Goal: Task Accomplishment & Management: Manage account settings

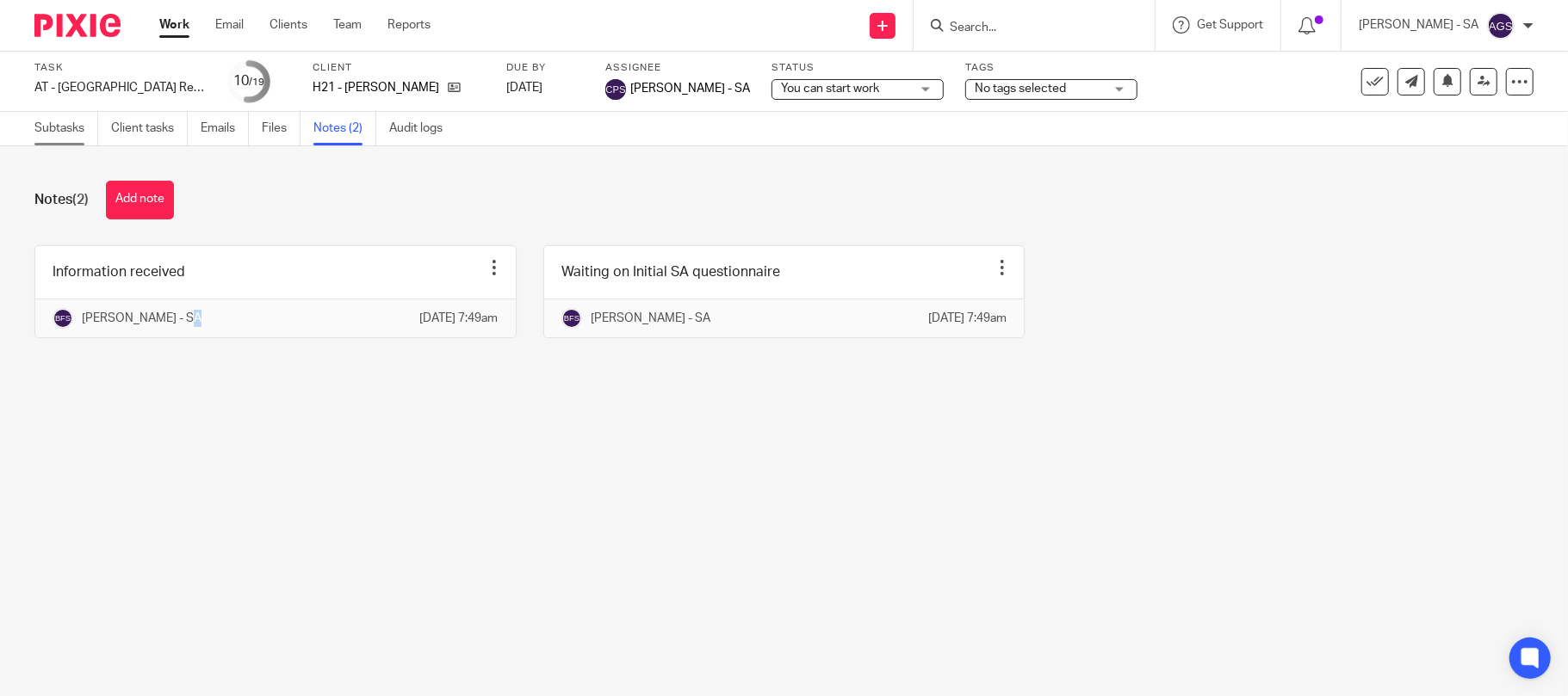
click at [81, 127] on link "Subtasks" at bounding box center [66, 129] width 64 height 34
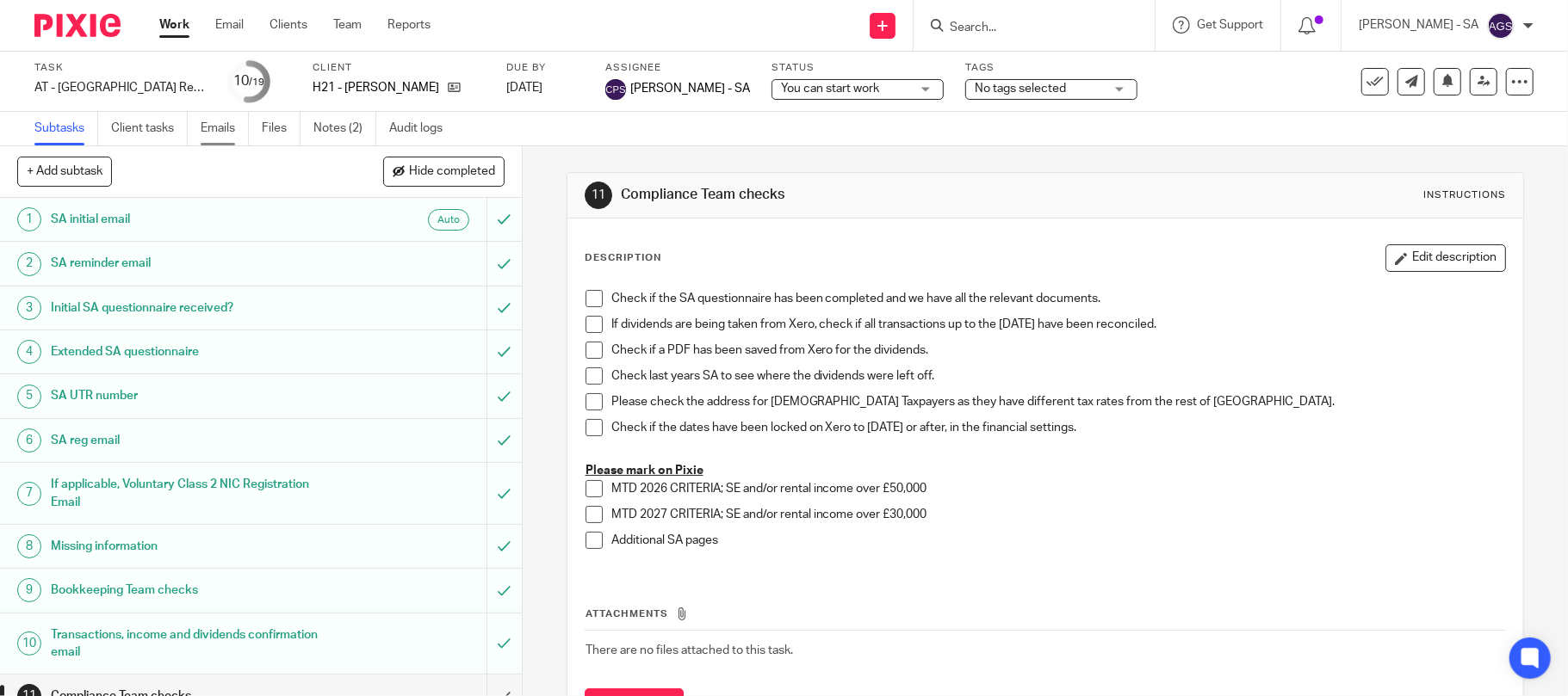
click at [221, 124] on link "Emails" at bounding box center [225, 129] width 48 height 34
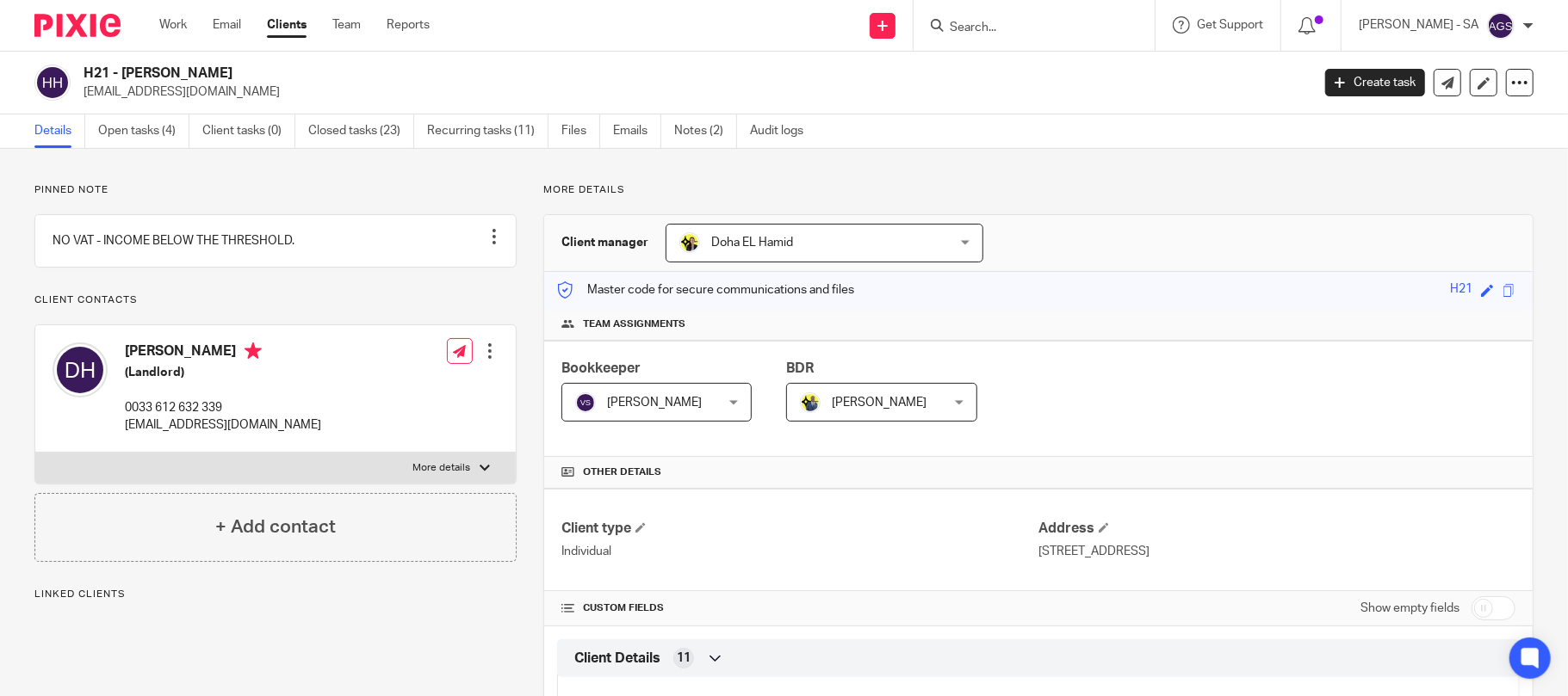
scroll to position [114, 0]
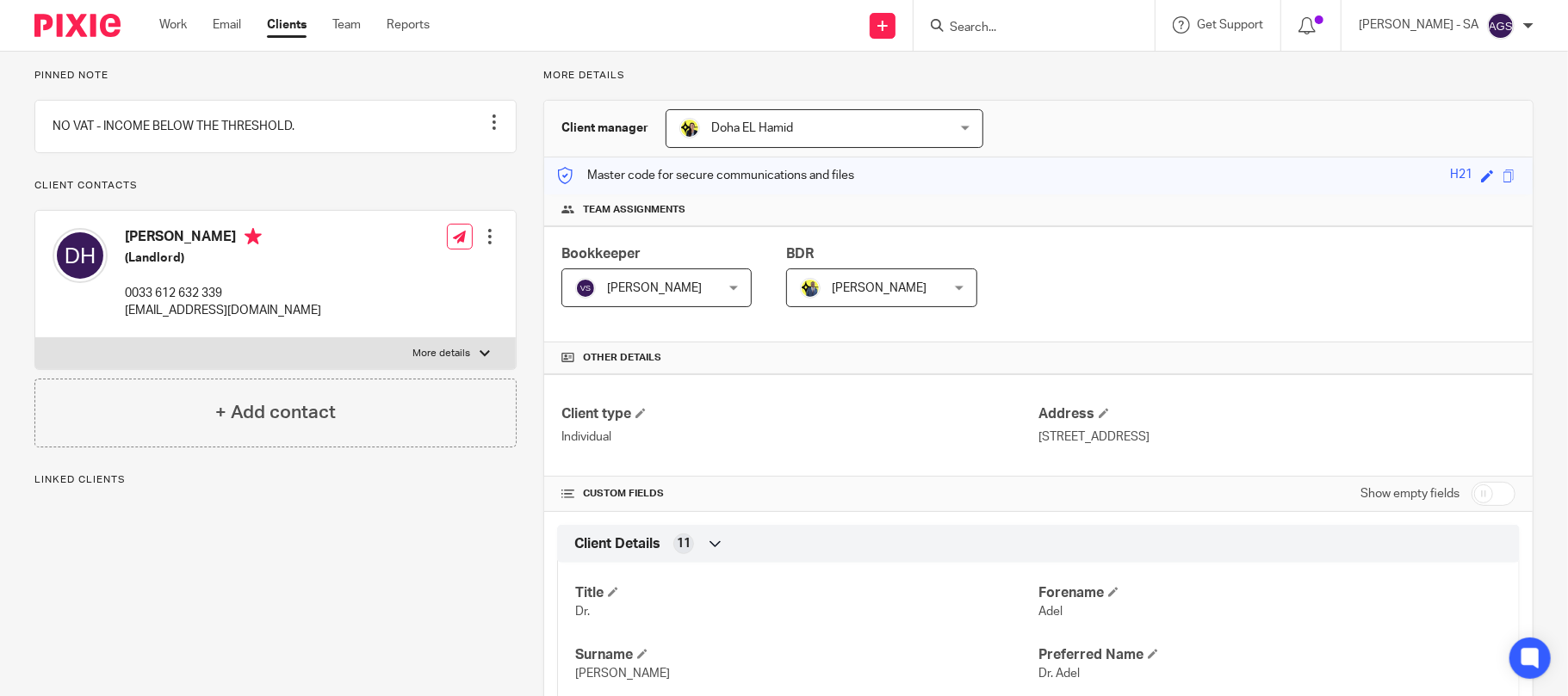
drag, startPoint x: 1168, startPoint y: 437, endPoint x: 1196, endPoint y: 437, distance: 28.0
click at [1196, 437] on p "11 Rue Gutenberg, Paris, 75015, France" at bounding box center [1277, 437] width 477 height 17
click at [1172, 438] on p "11 Rue Gutenberg, Paris, 75015, France" at bounding box center [1277, 437] width 477 height 17
click at [1205, 432] on p "11 Rue Gutenberg, Paris, 75015, France" at bounding box center [1277, 437] width 477 height 17
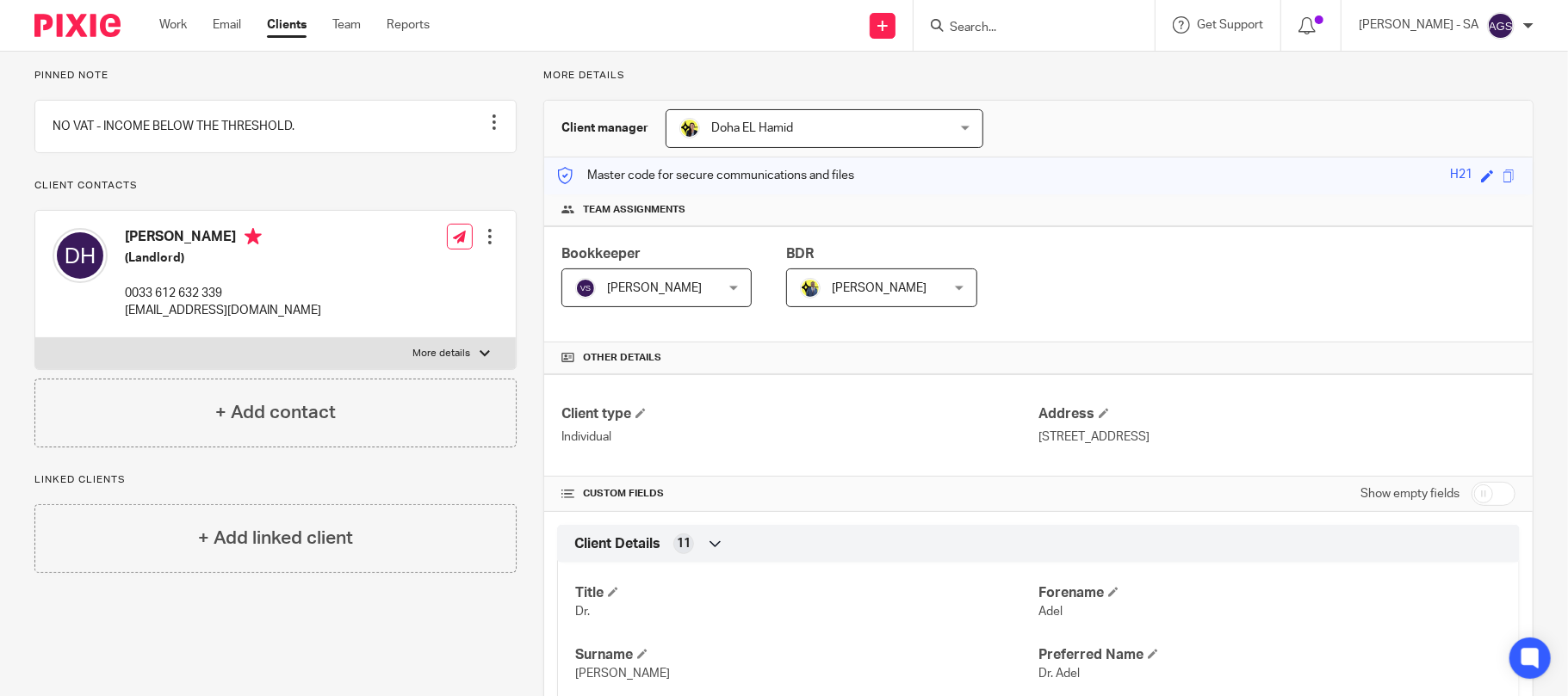
drag, startPoint x: 1205, startPoint y: 433, endPoint x: 1243, endPoint y: 439, distance: 38.5
click at [1243, 439] on p "11 Rue Gutenberg, Paris, 75015, France" at bounding box center [1277, 437] width 477 height 17
copy p "France"
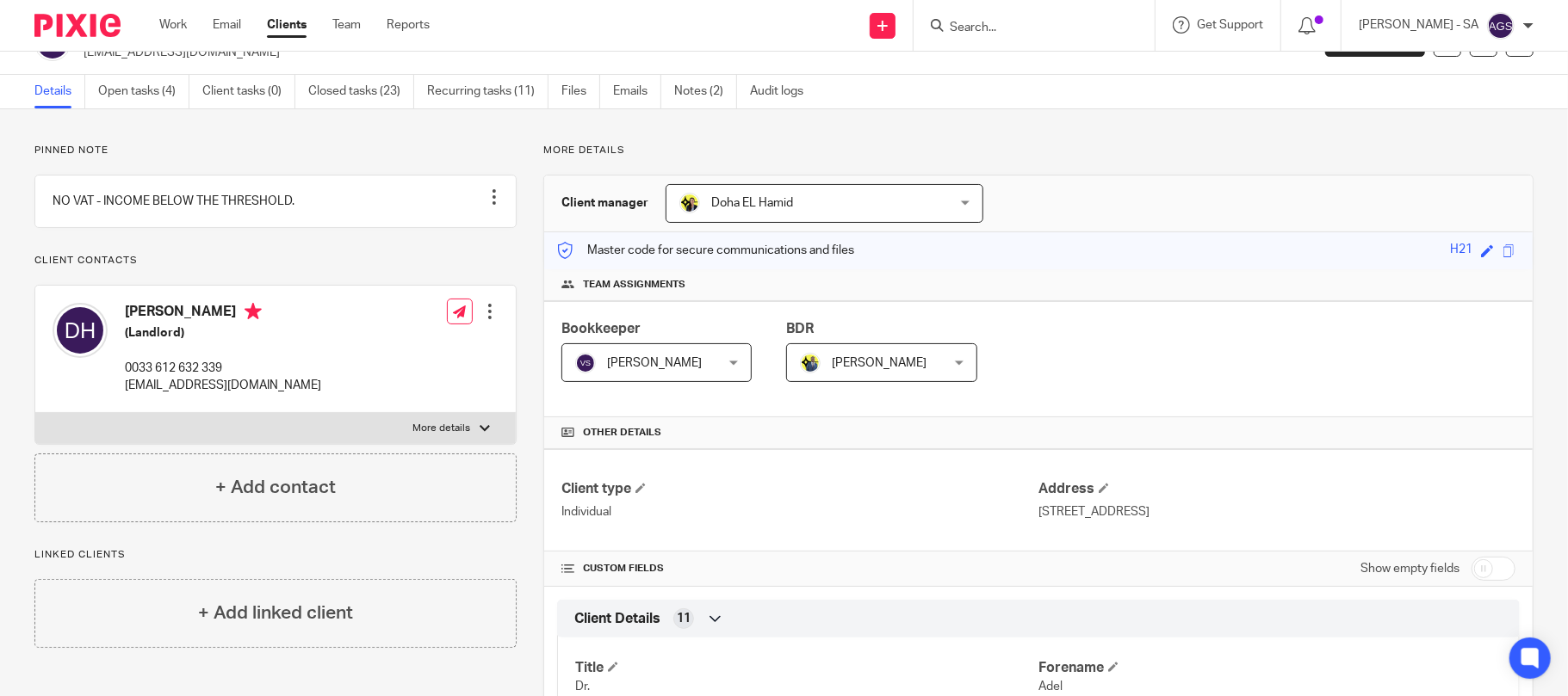
scroll to position [0, 0]
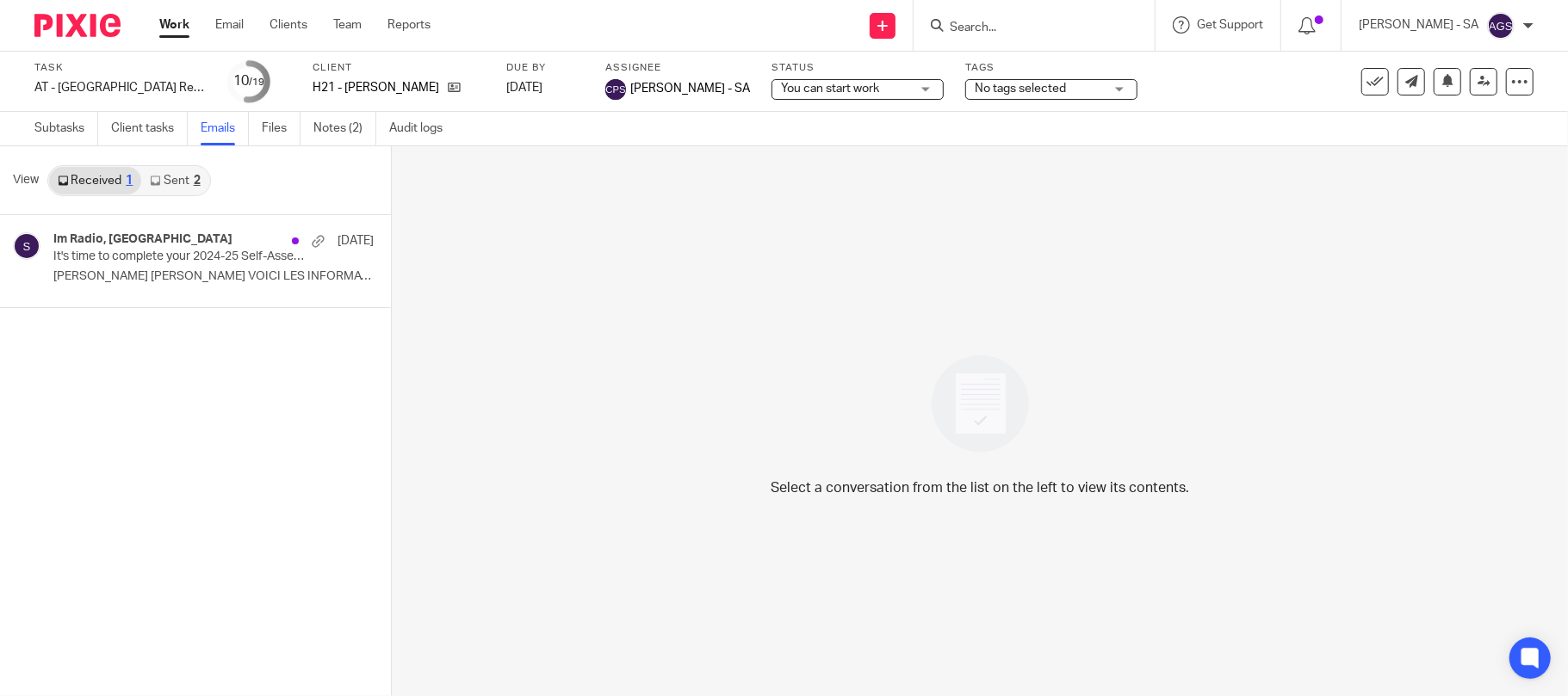
click at [186, 171] on link "Sent 2" at bounding box center [175, 180] width 67 height 27
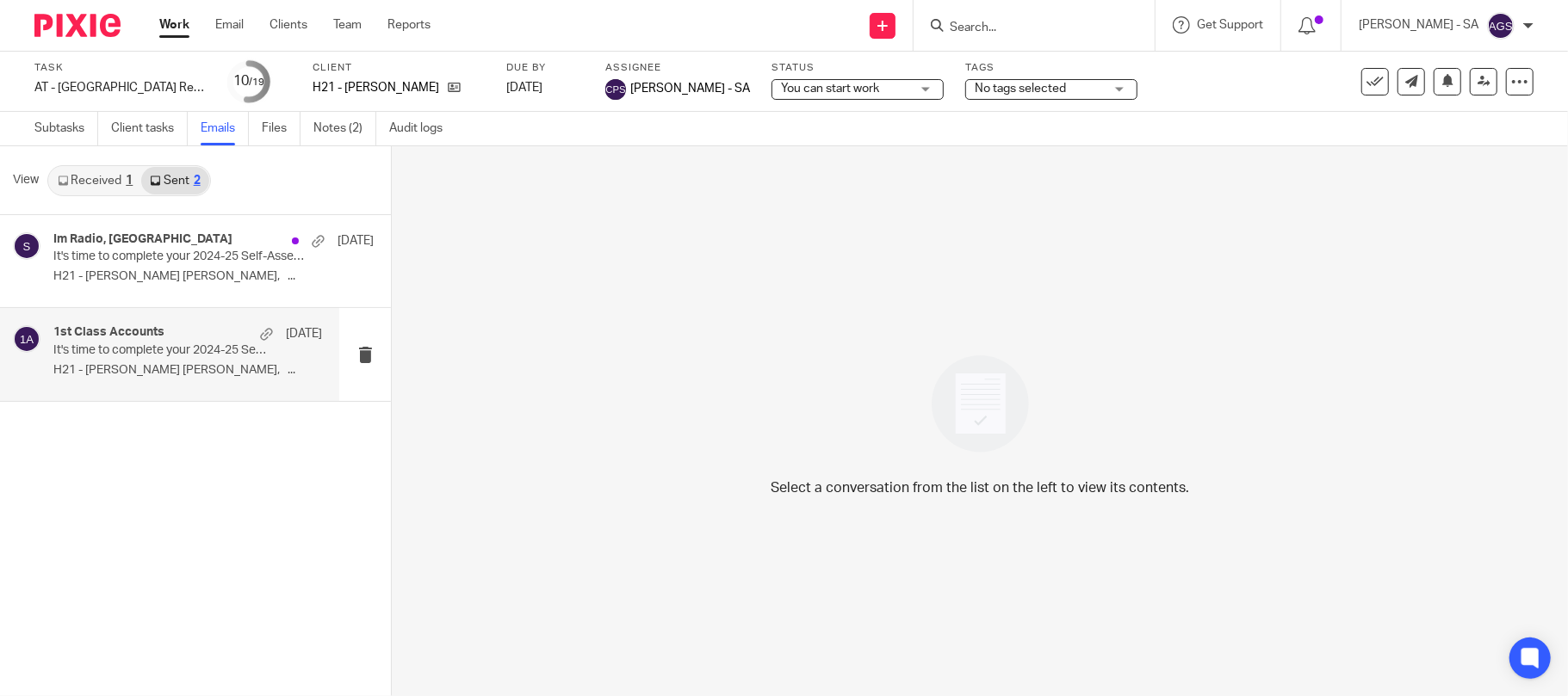
click at [140, 352] on p "It's time to complete your 2024-25 Self-Assessment Tax Return!" at bounding box center [160, 350] width 215 height 15
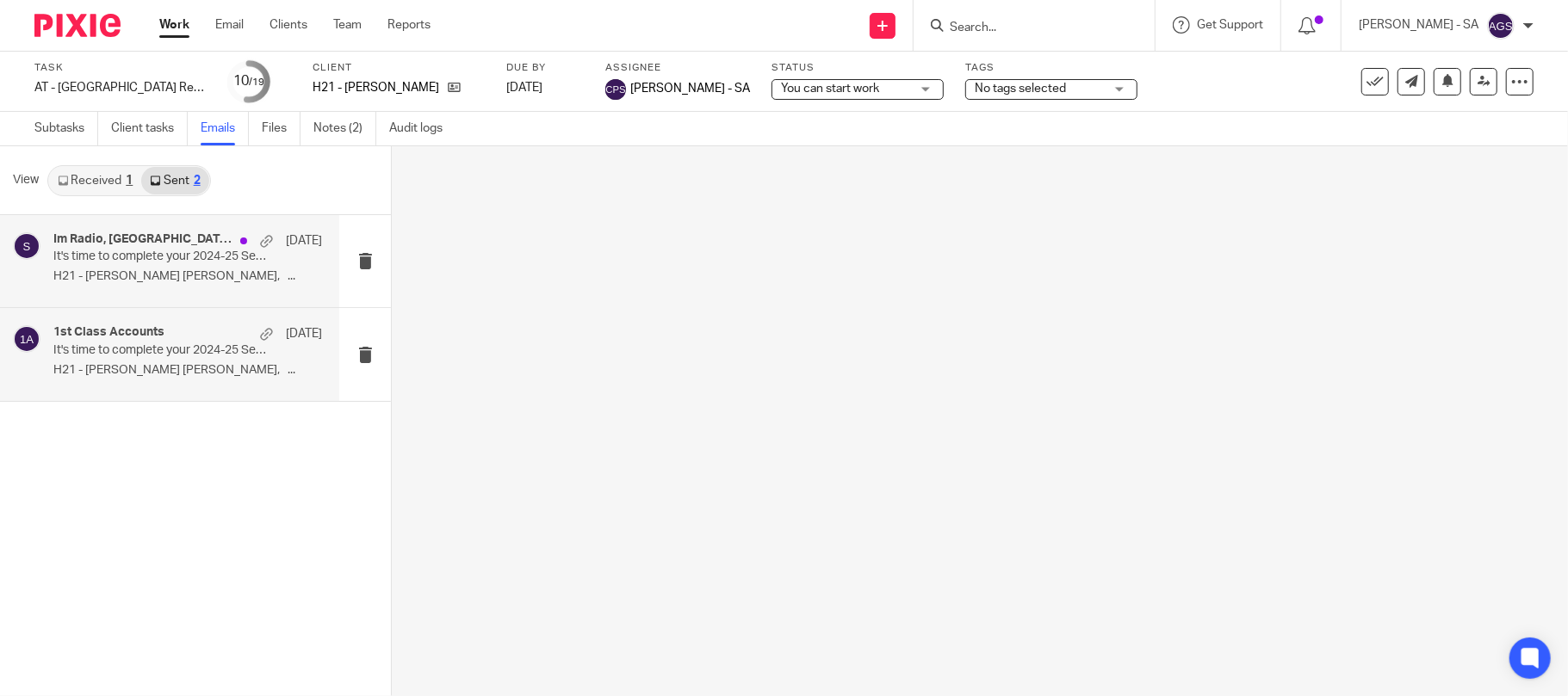
click at [150, 249] on p "It's time to complete your 2024-25 Self-Assessment Tax Return!" at bounding box center [160, 256] width 215 height 15
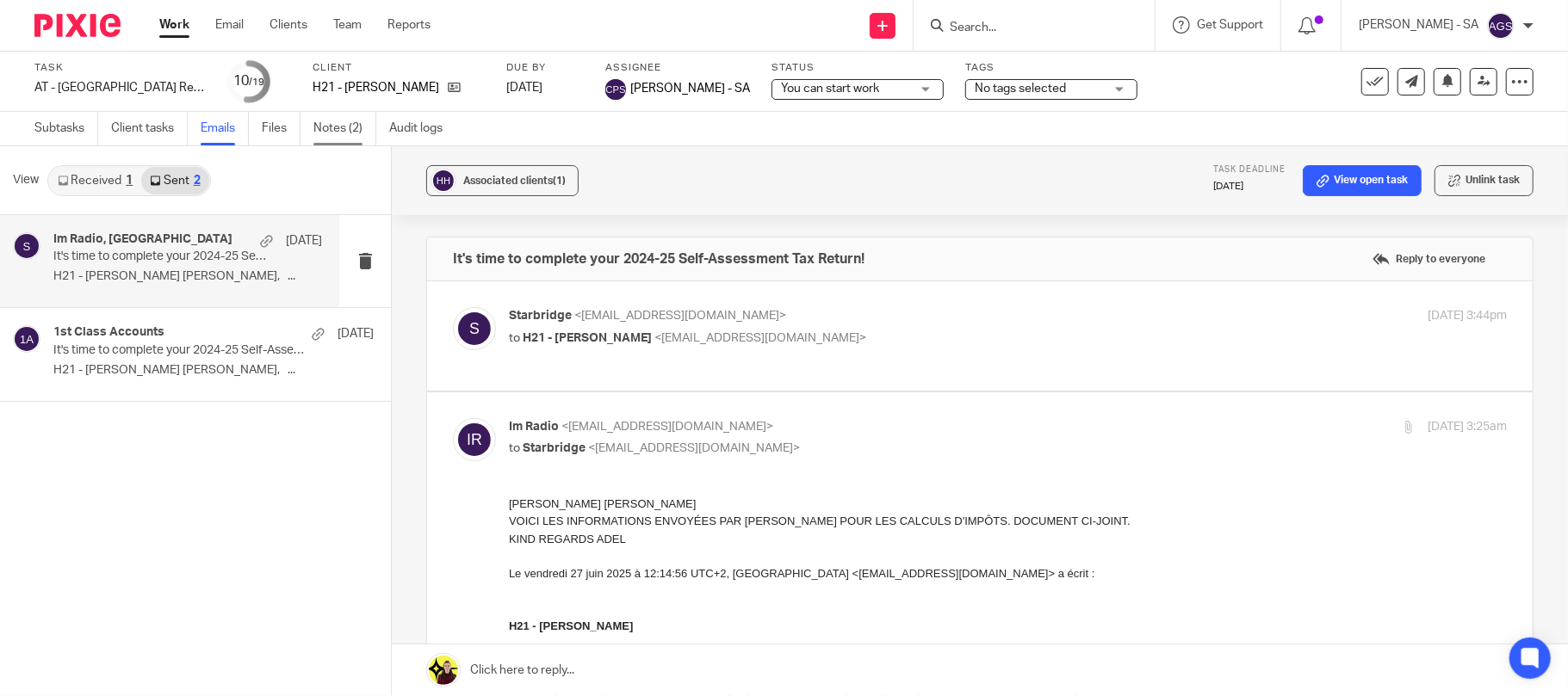
click at [342, 134] on link "Notes (2)" at bounding box center [344, 129] width 63 height 34
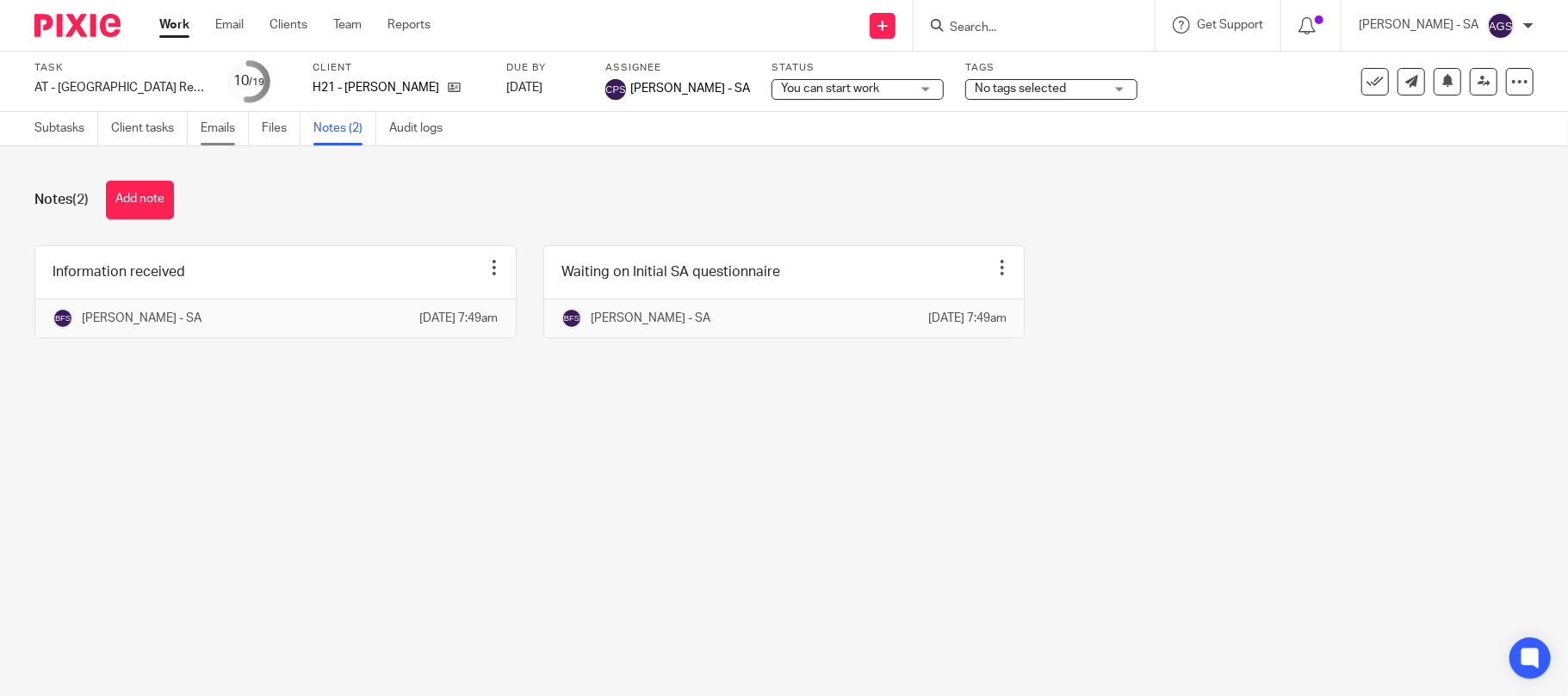
click at [222, 140] on link "Emails" at bounding box center [225, 129] width 48 height 34
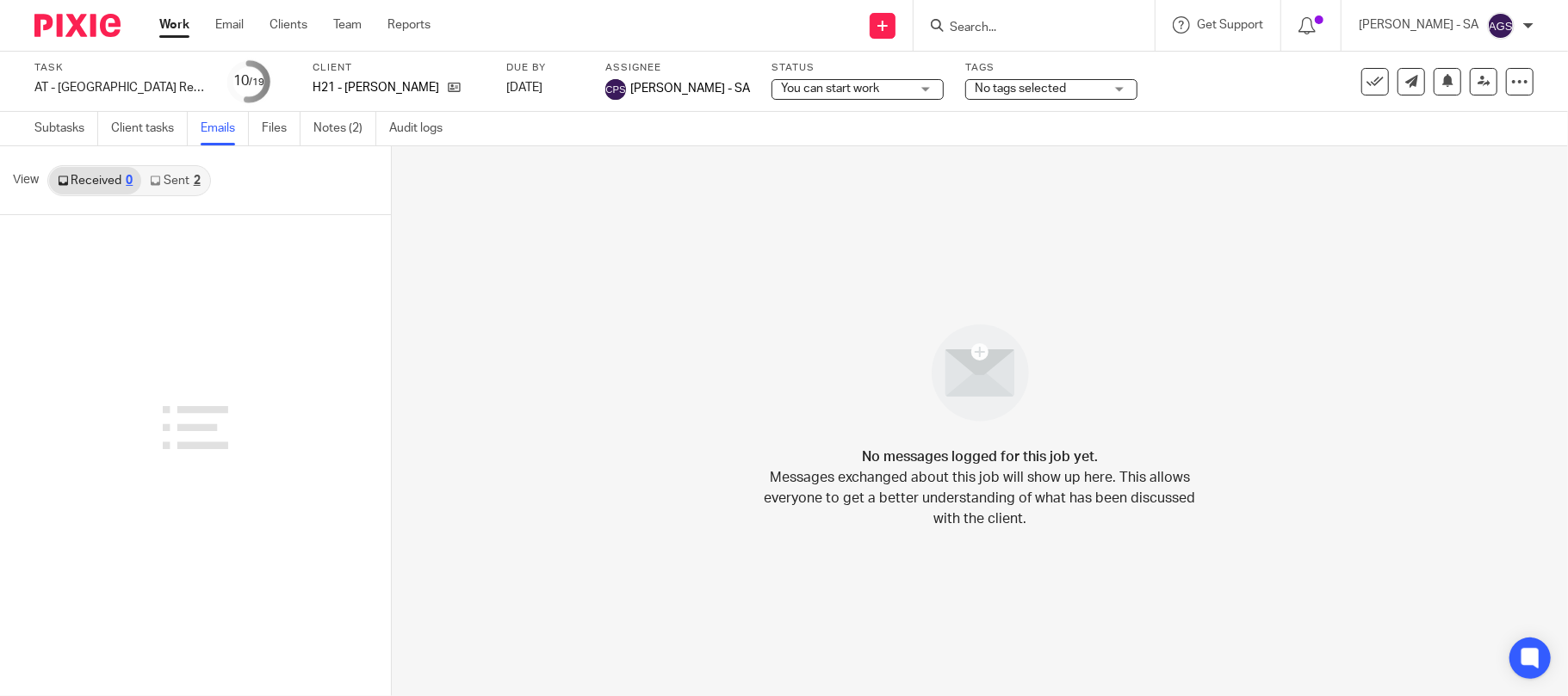
click at [183, 176] on link "Sent 2" at bounding box center [175, 180] width 67 height 27
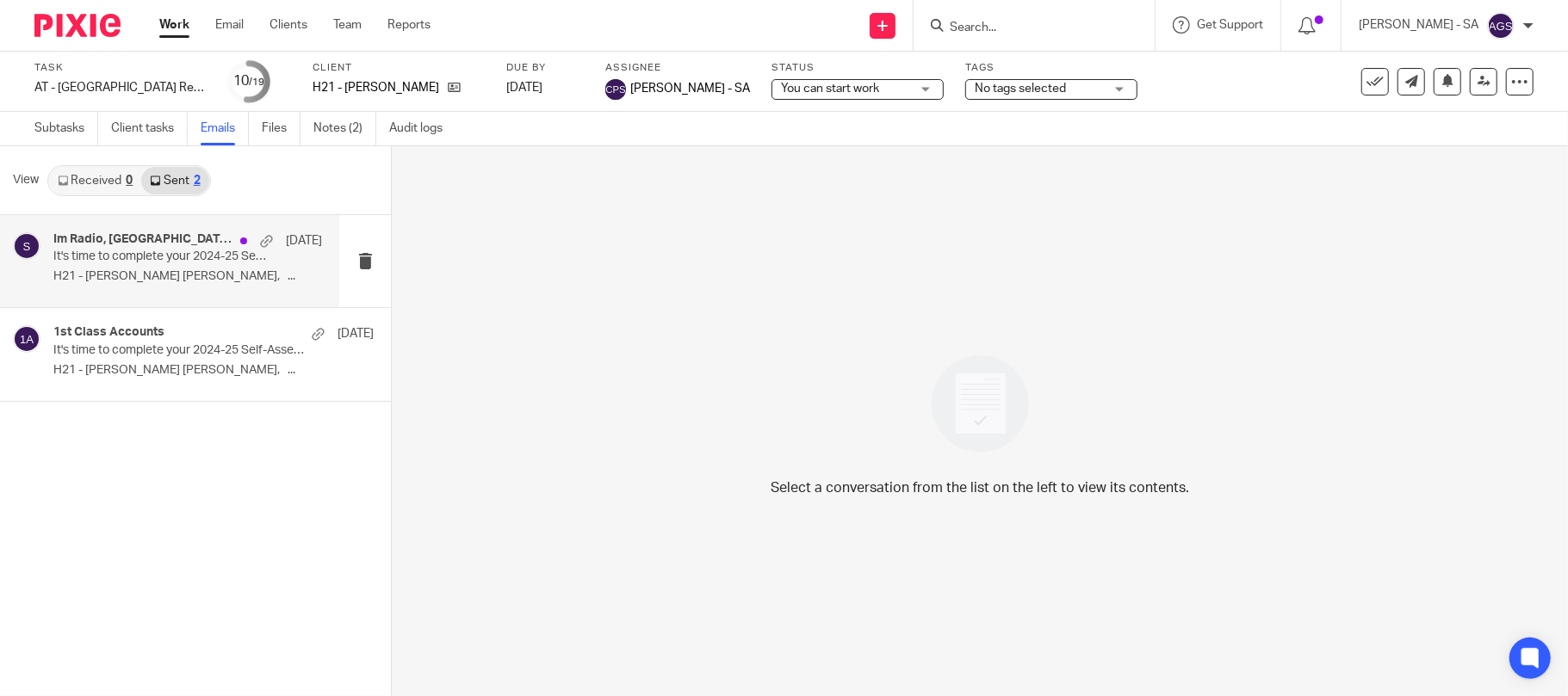
click at [166, 267] on div "Im Radio, [GEOGRAPHIC_DATA] [DATE] It's time to complete your 2024-25 Self-Asse…" at bounding box center [188, 261] width 269 height 57
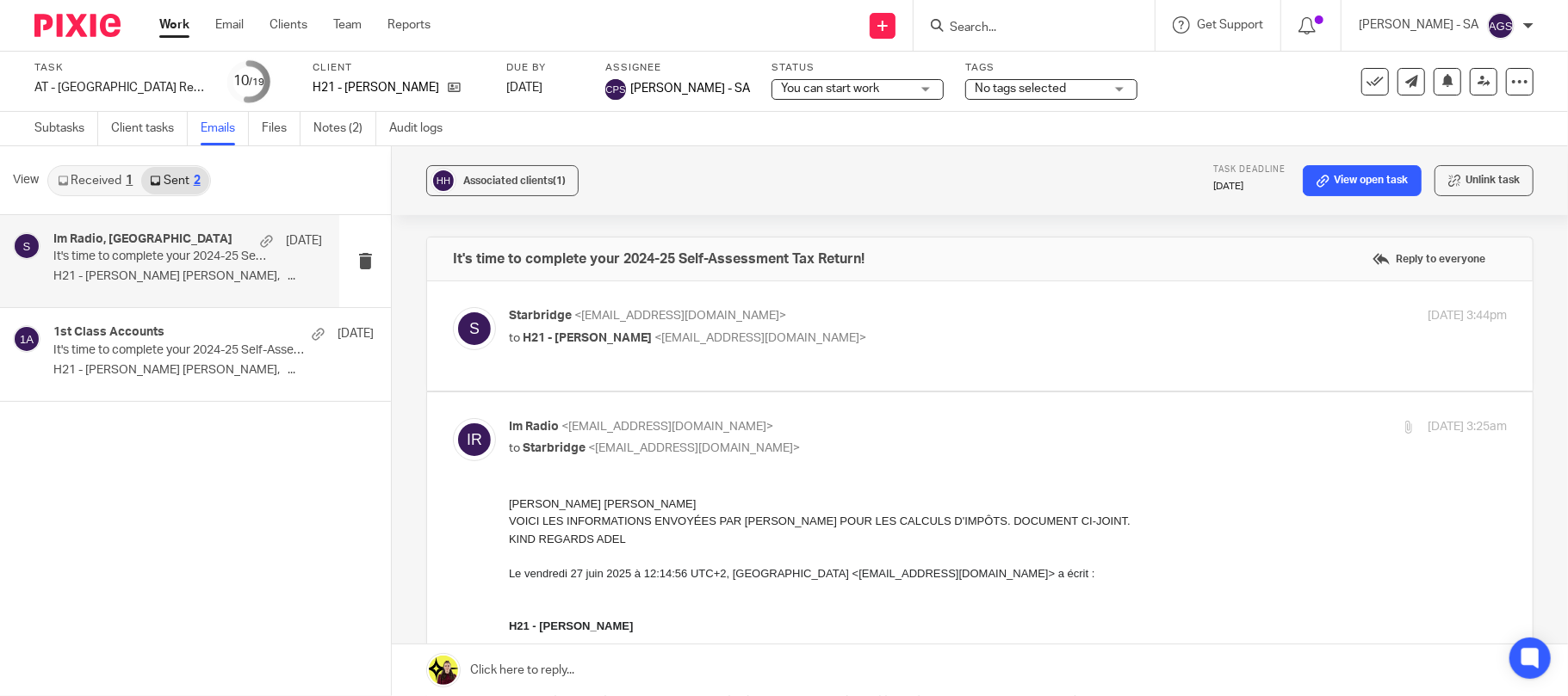
click at [772, 345] on p "to H21 - [PERSON_NAME] <[EMAIL_ADDRESS][DOMAIN_NAME]>" at bounding box center [842, 339] width 665 height 18
checkbox input "true"
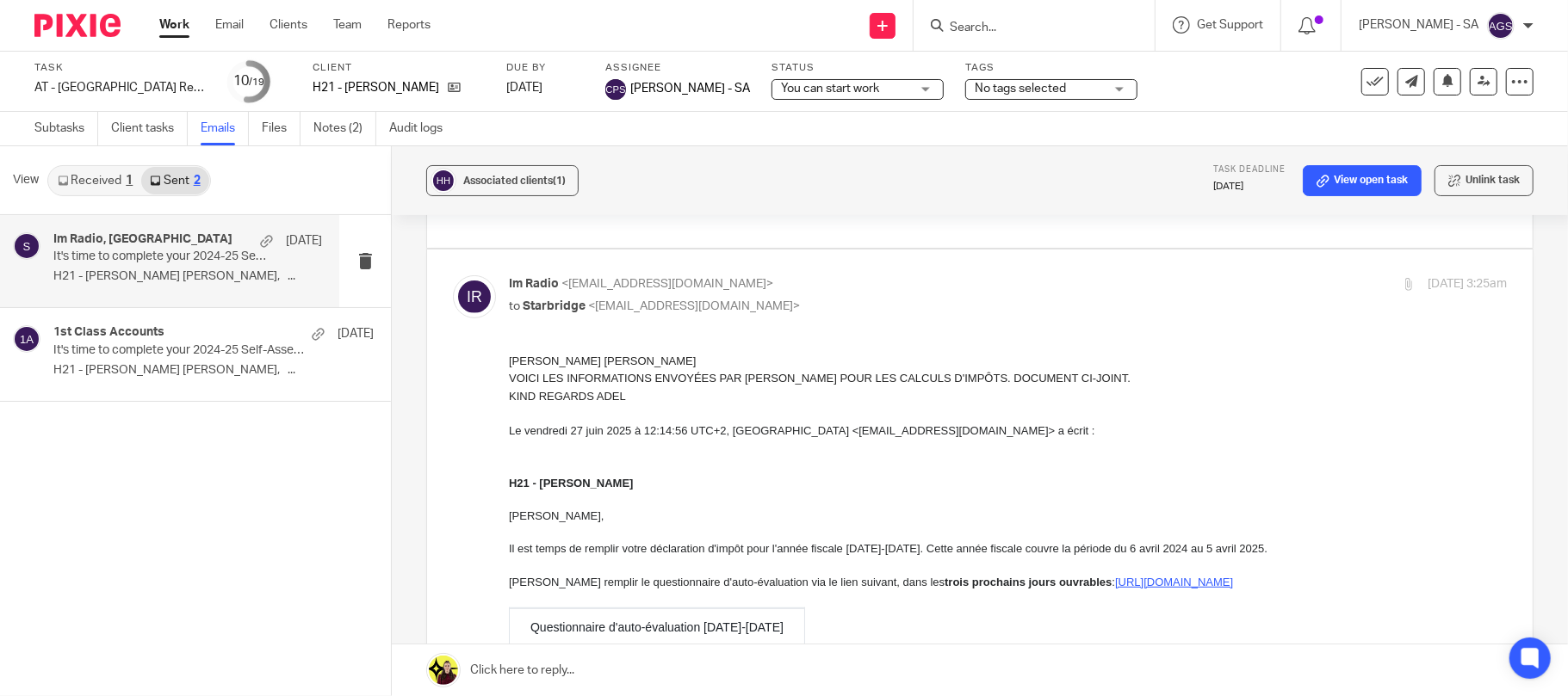
scroll to position [459, 0]
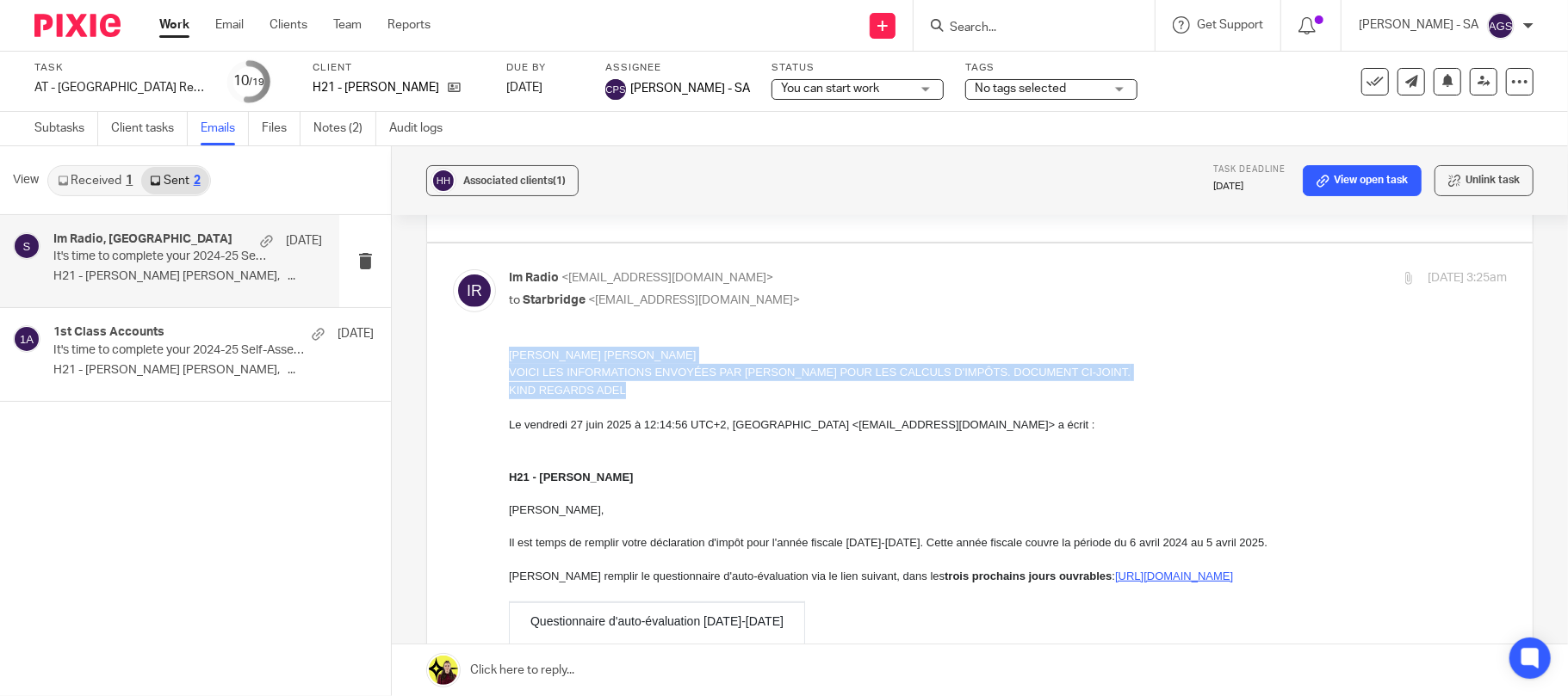
drag, startPoint x: 629, startPoint y: 397, endPoint x: 481, endPoint y: 363, distance: 151.9
copy div "cher YEMI VOICI LES INFORMATIONS ENVOYÉES PAR FOXTON POUR LES CALCULS D'IMPÔTS.…"
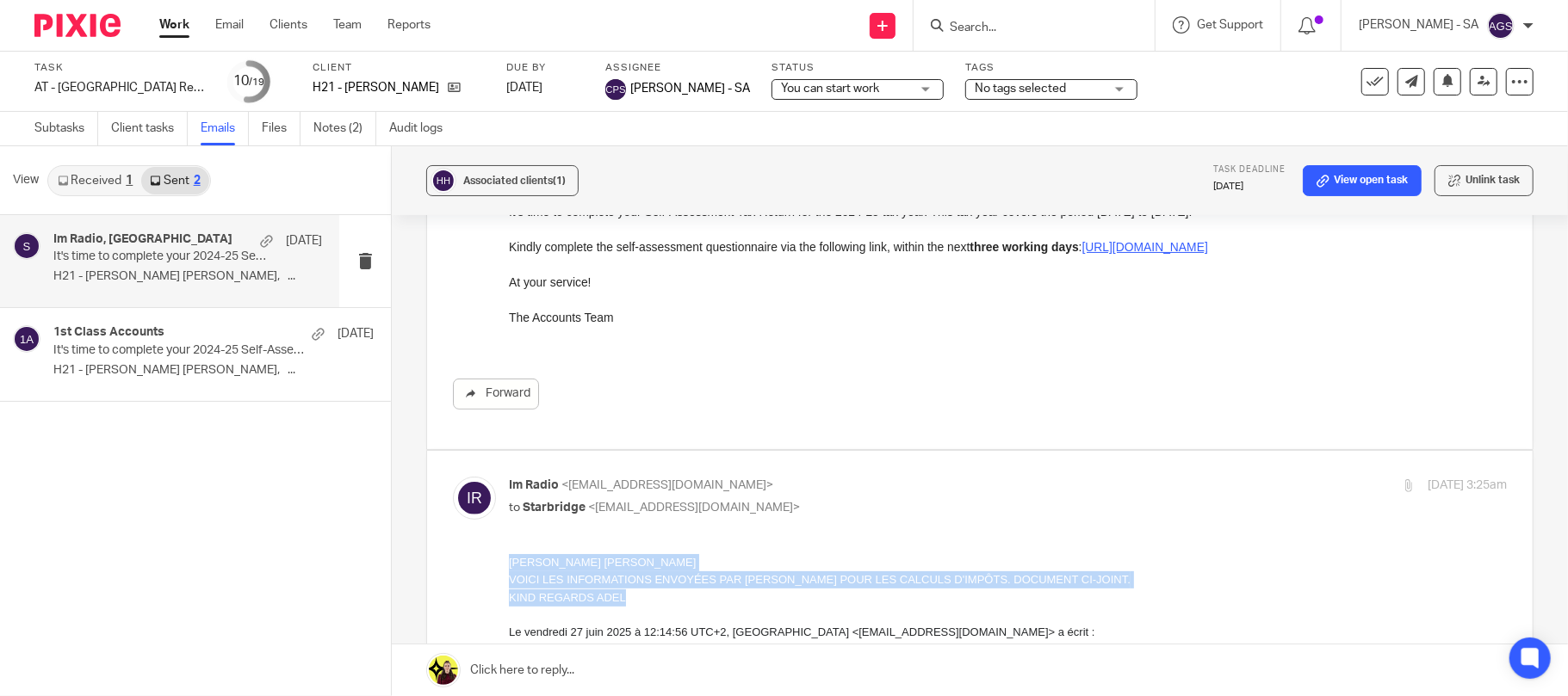
scroll to position [229, 0]
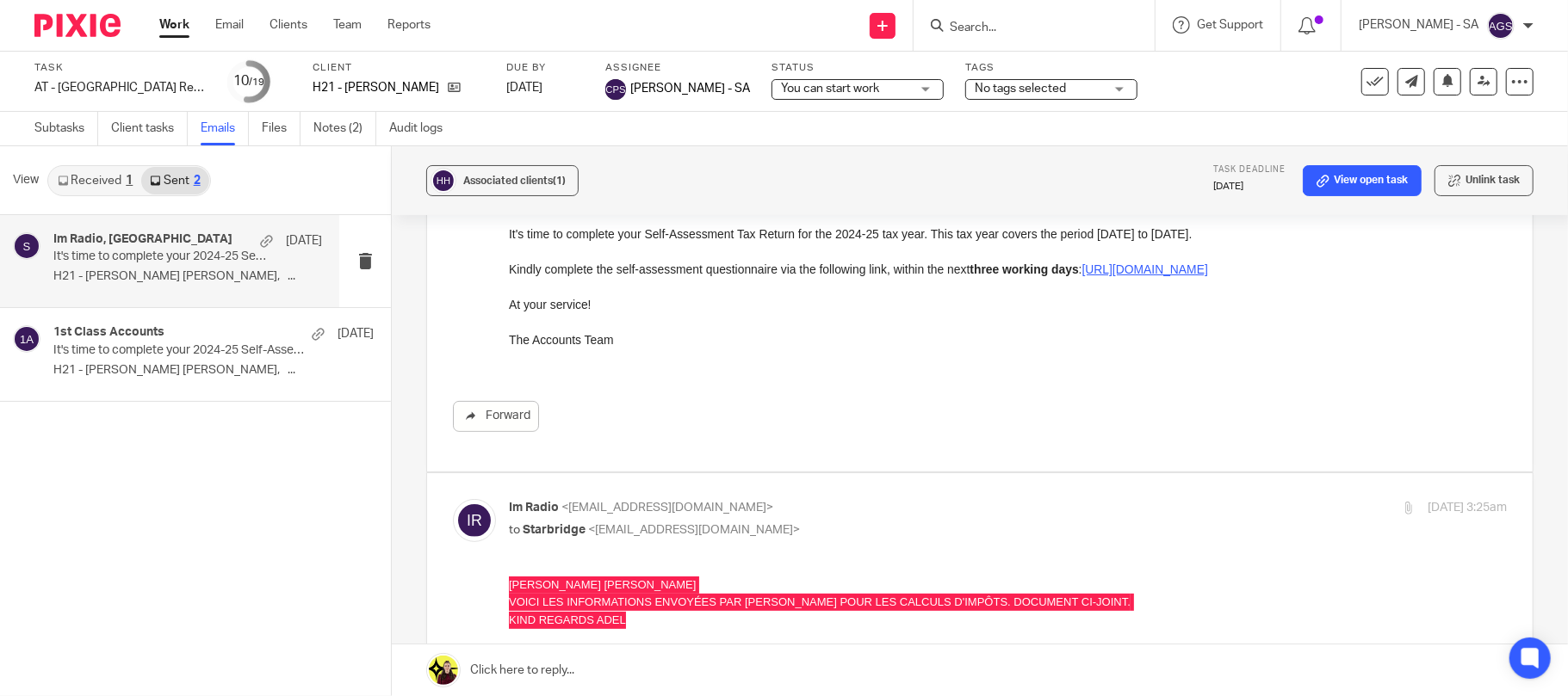
click at [994, 26] on input "Search" at bounding box center [1025, 28] width 155 height 16
type input "E16"
click button "submit" at bounding box center [0, 0] width 0 height 0
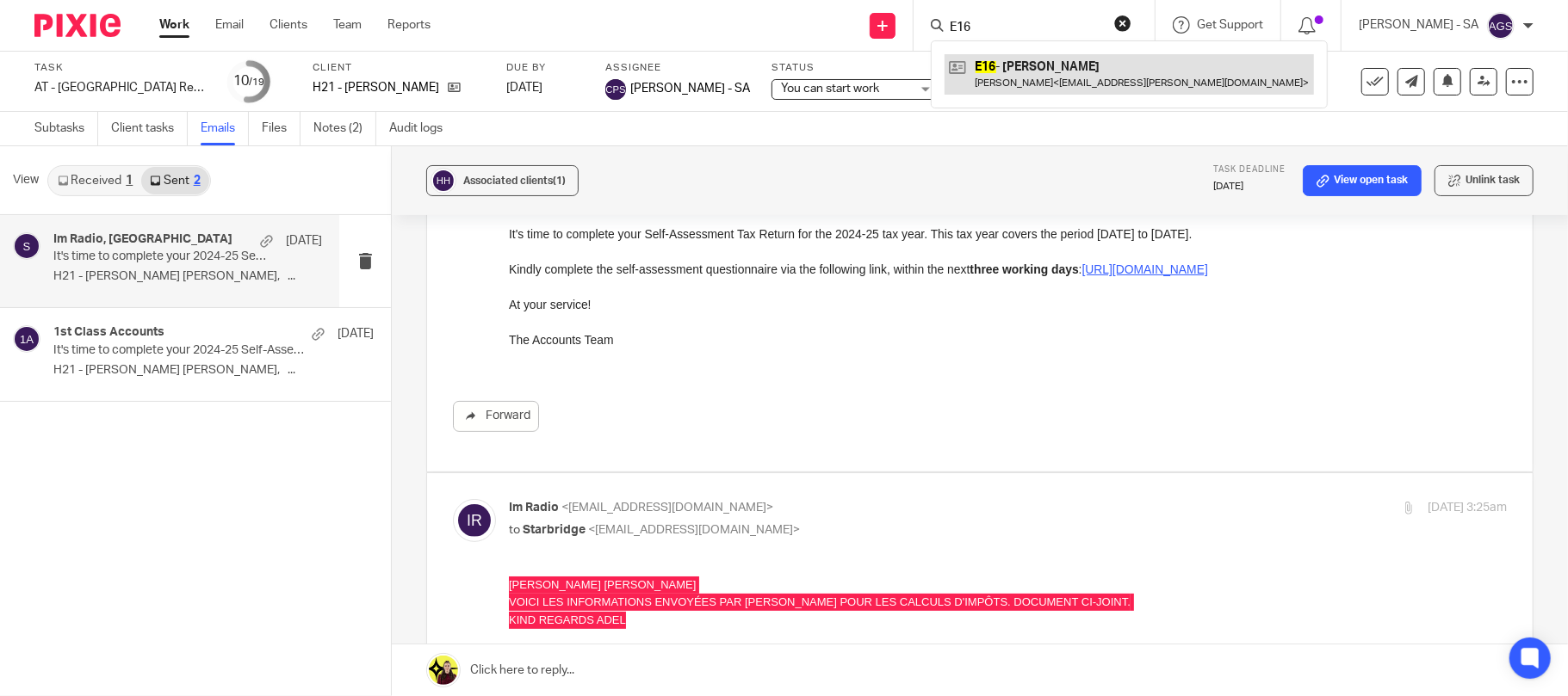
click at [1043, 76] on link at bounding box center [1129, 73] width 369 height 40
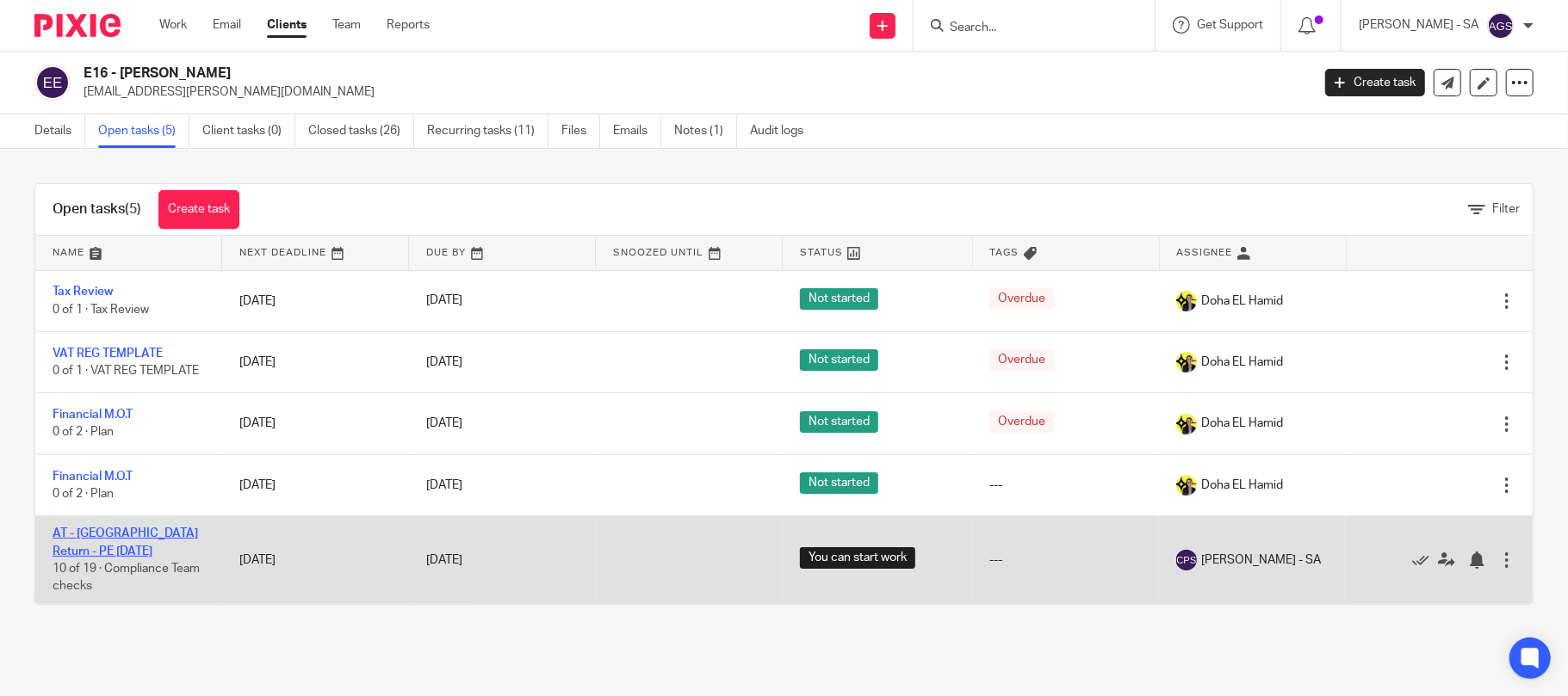
click at [104, 533] on link "AT - [GEOGRAPHIC_DATA] Return - PE [DATE]" at bounding box center [125, 542] width 145 height 29
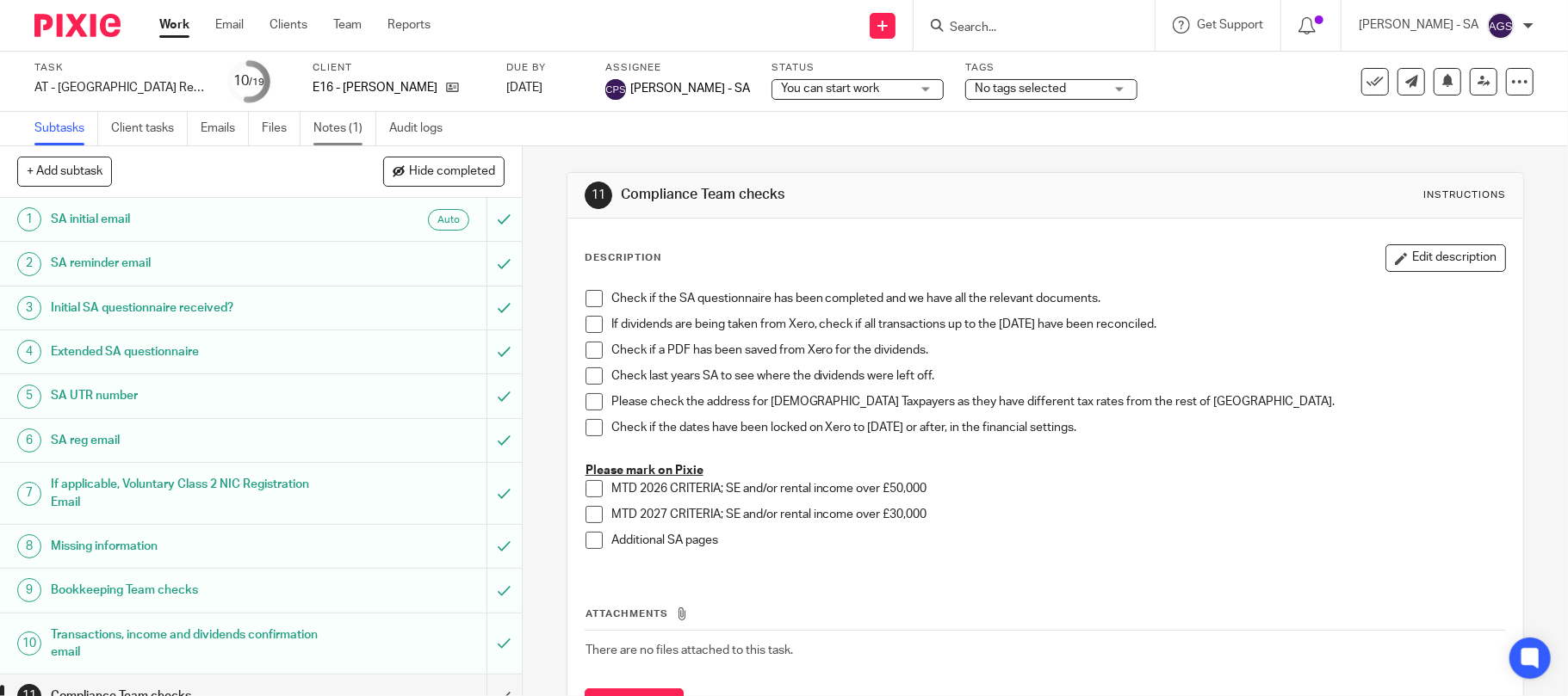
click at [325, 133] on link "Notes (1)" at bounding box center [344, 129] width 63 height 34
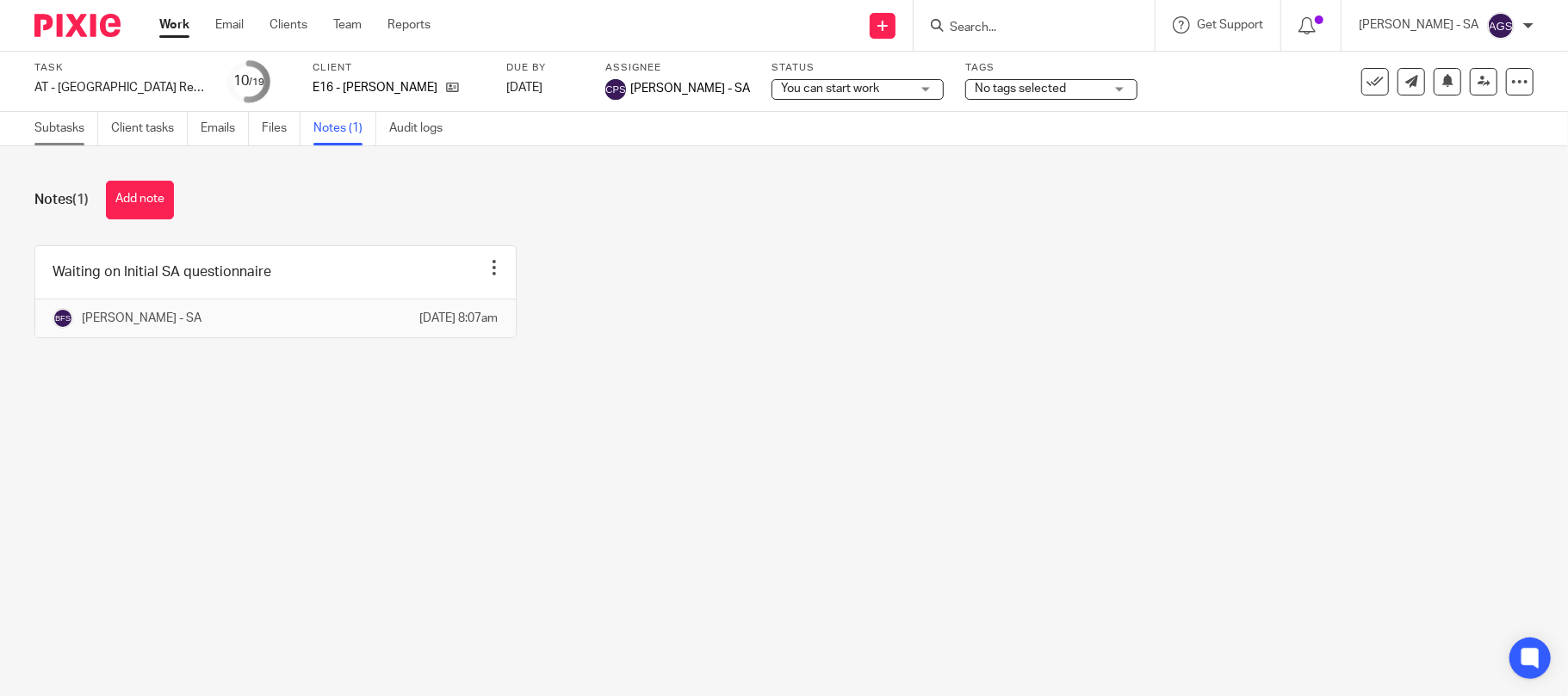
click at [73, 121] on link "Subtasks" at bounding box center [66, 129] width 64 height 34
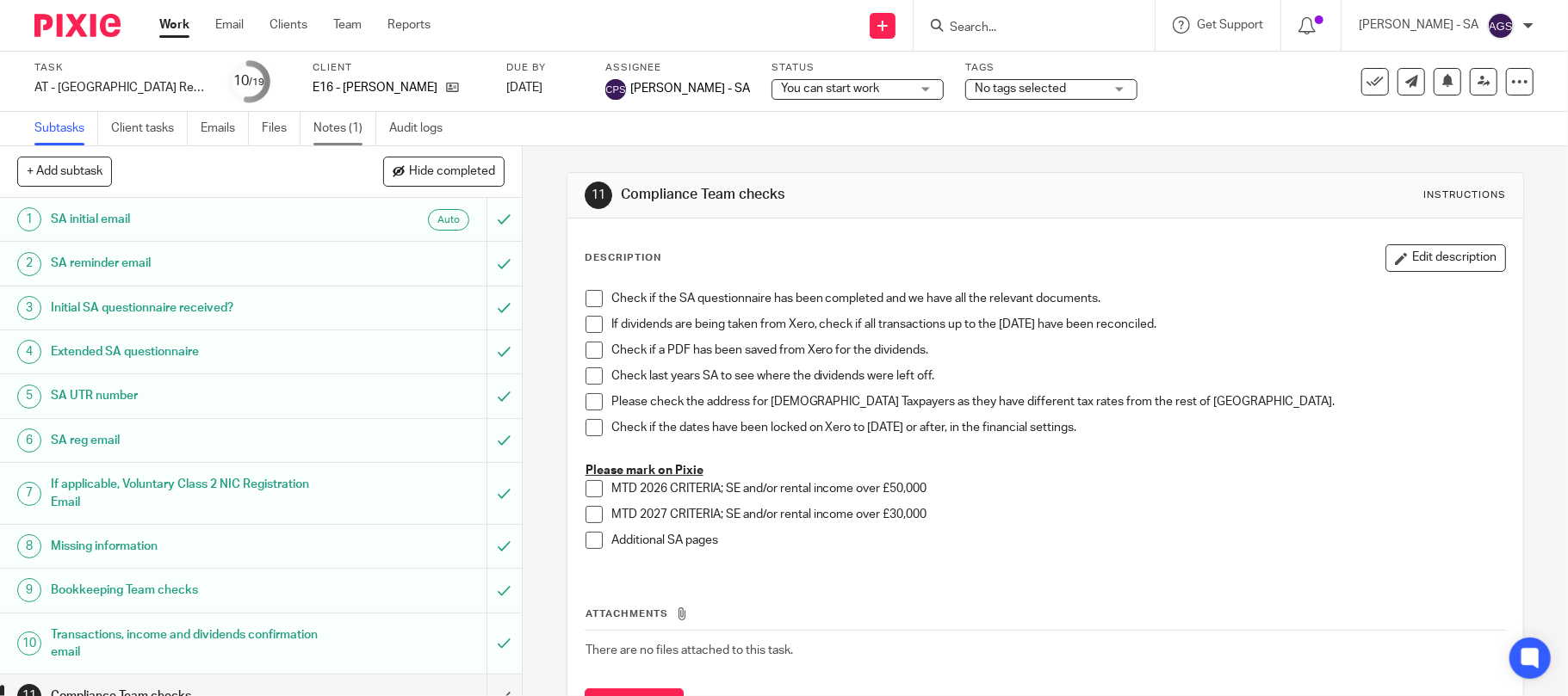
click at [353, 134] on link "Notes (1)" at bounding box center [344, 129] width 63 height 34
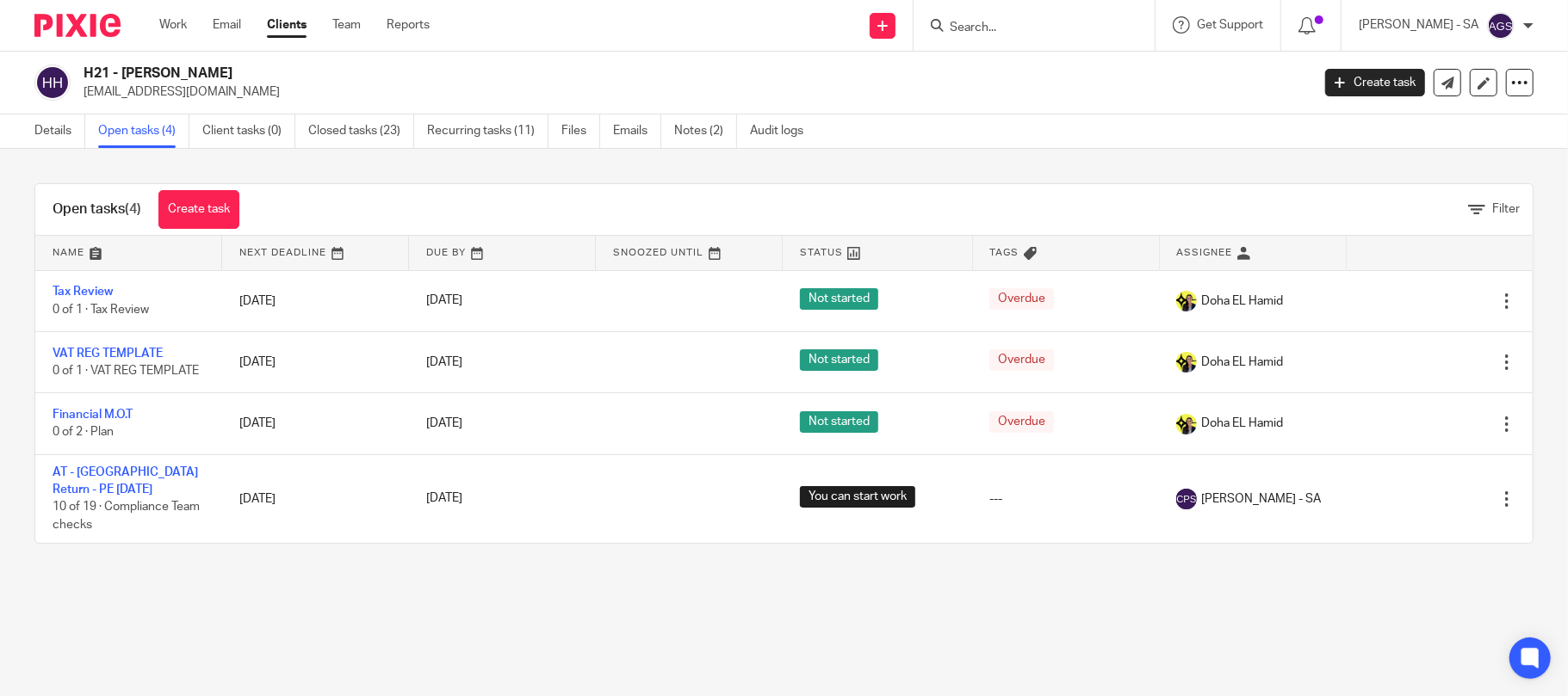
click at [508, 570] on div "Open tasks (4) Create task Filter Name Next Deadline Due By Snoozed Until Statu…" at bounding box center [784, 363] width 1568 height 430
